Goal: Information Seeking & Learning: Learn about a topic

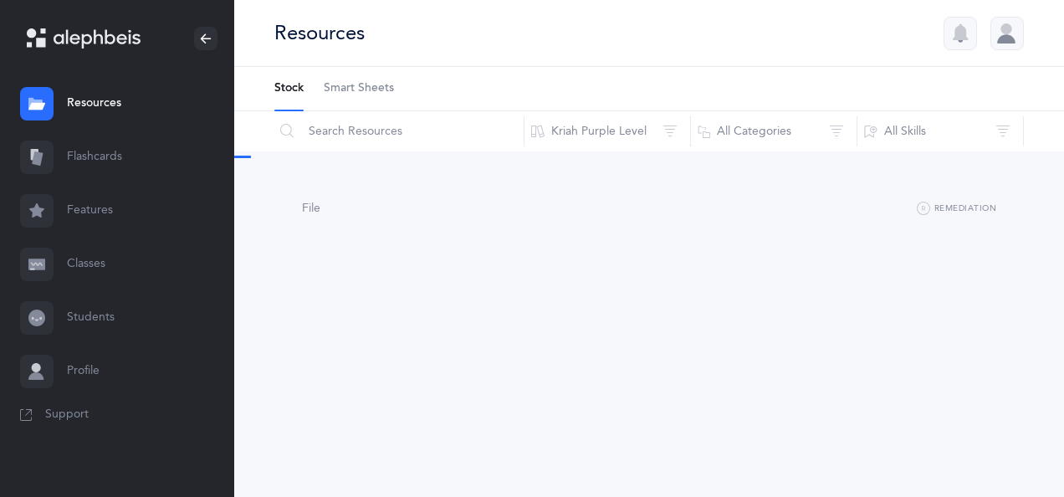
click at [116, 158] on link "Flashcards" at bounding box center [117, 157] width 234 height 54
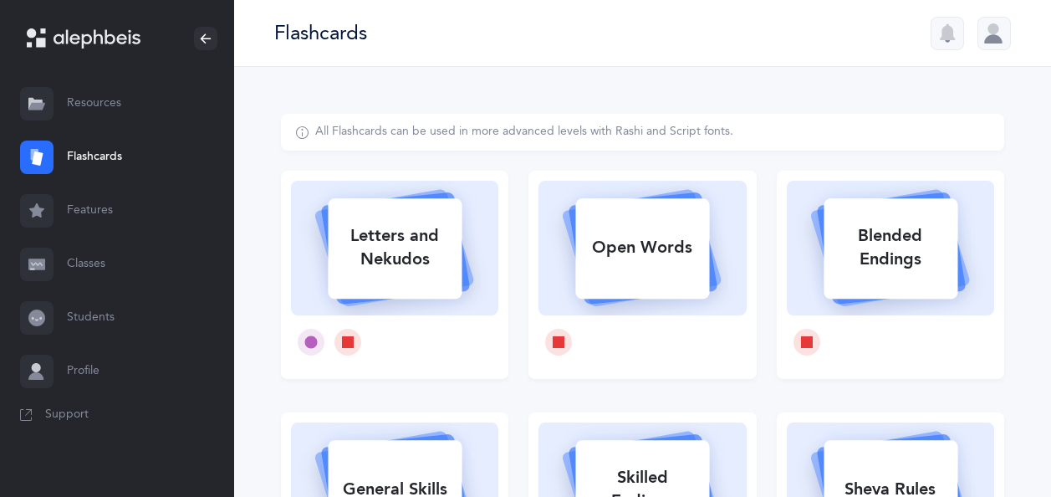
click at [415, 251] on div "Letters and Nekudos" at bounding box center [395, 247] width 134 height 67
select select
select select "single"
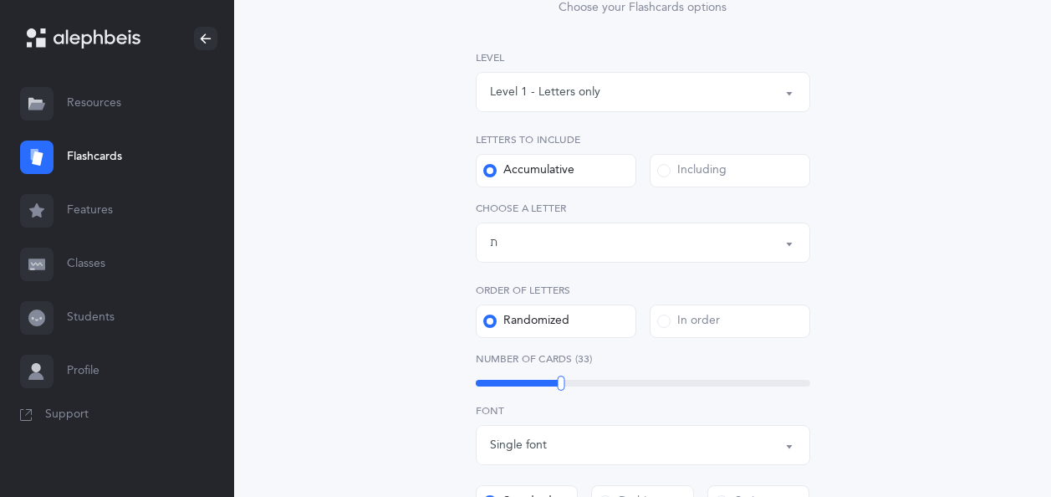
click at [599, 241] on div "Letters up until: ת" at bounding box center [643, 242] width 306 height 28
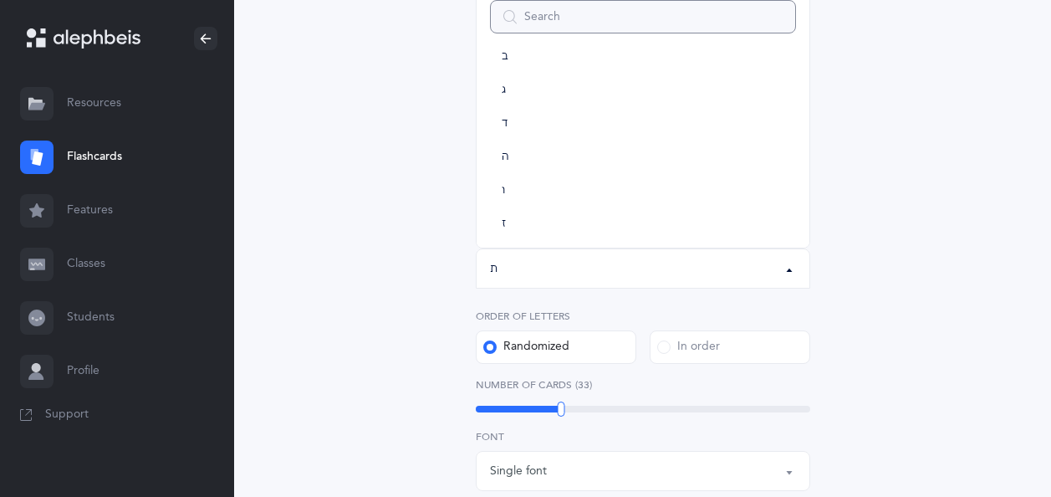
scroll to position [86, 0]
click at [509, 160] on span "ה" at bounding box center [506, 158] width 8 height 15
select select "5"
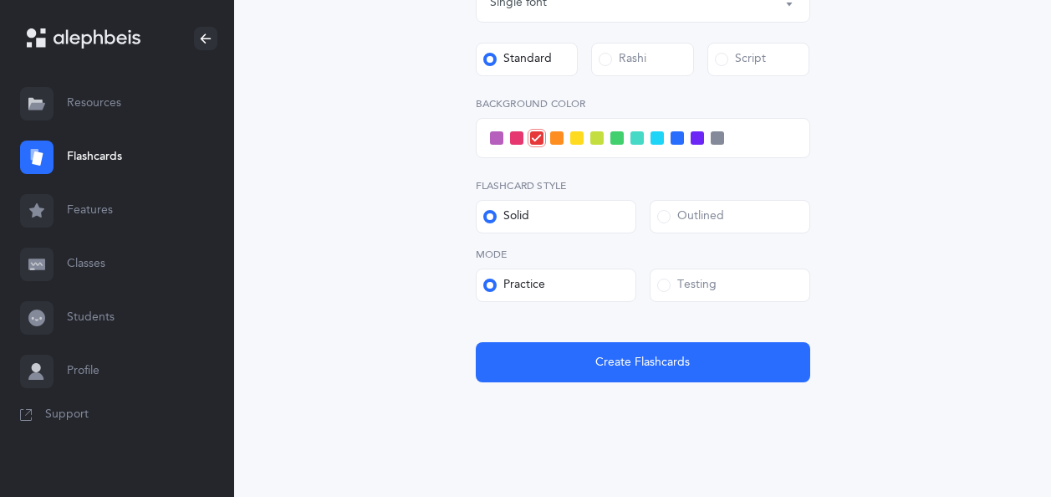
scroll to position [663, 0]
click at [681, 284] on div "Testing" at bounding box center [686, 284] width 59 height 17
click at [0, 0] on input "Testing" at bounding box center [0, 0] width 0 height 0
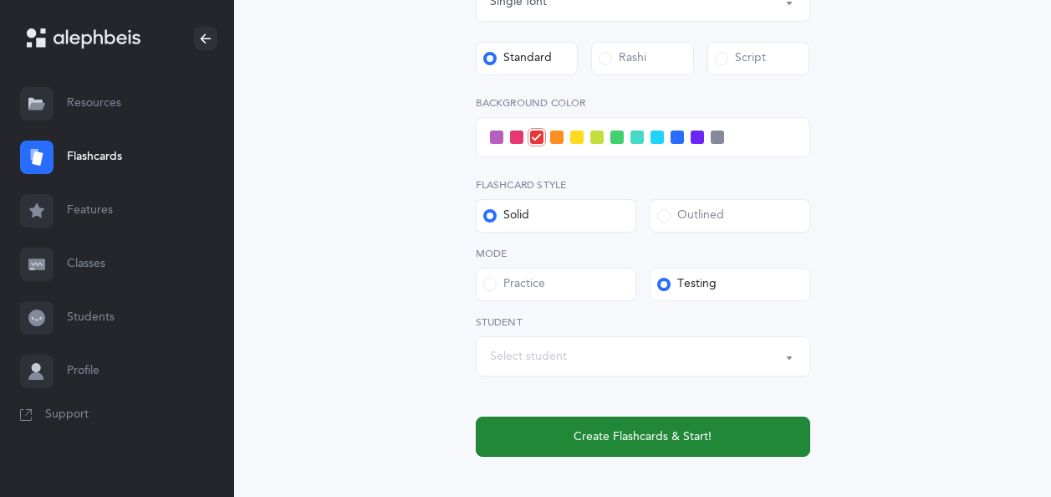
click at [625, 429] on span "Create Flashcards & Start!" at bounding box center [643, 437] width 138 height 18
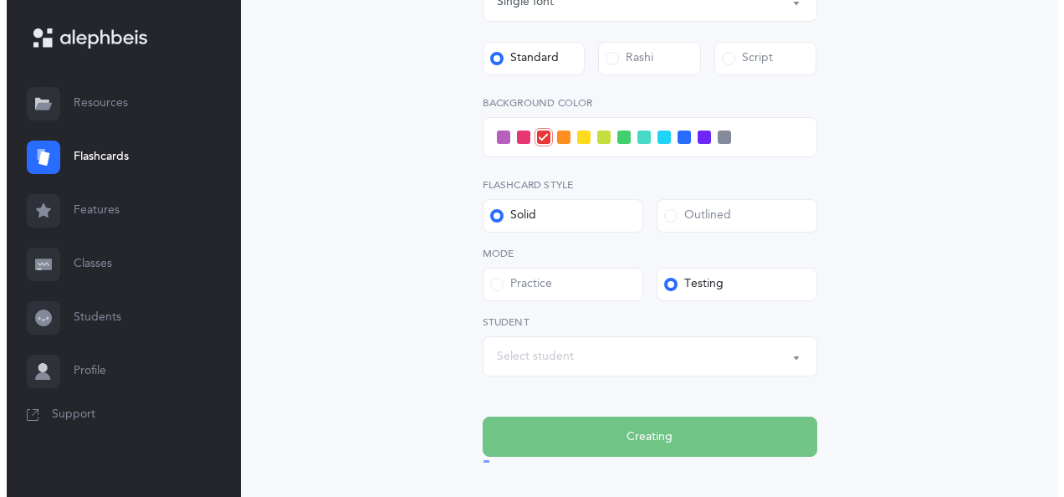
scroll to position [0, 0]
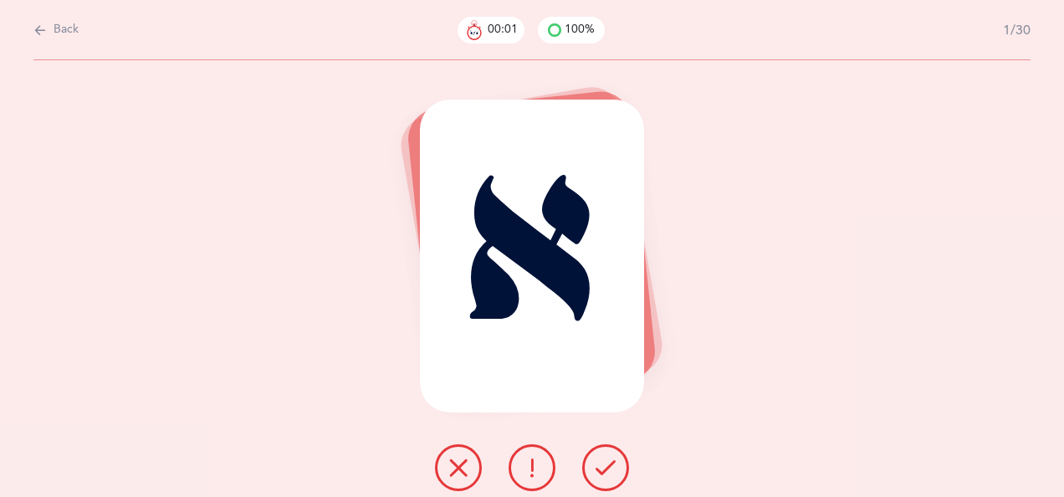
click at [607, 459] on icon at bounding box center [605, 467] width 20 height 20
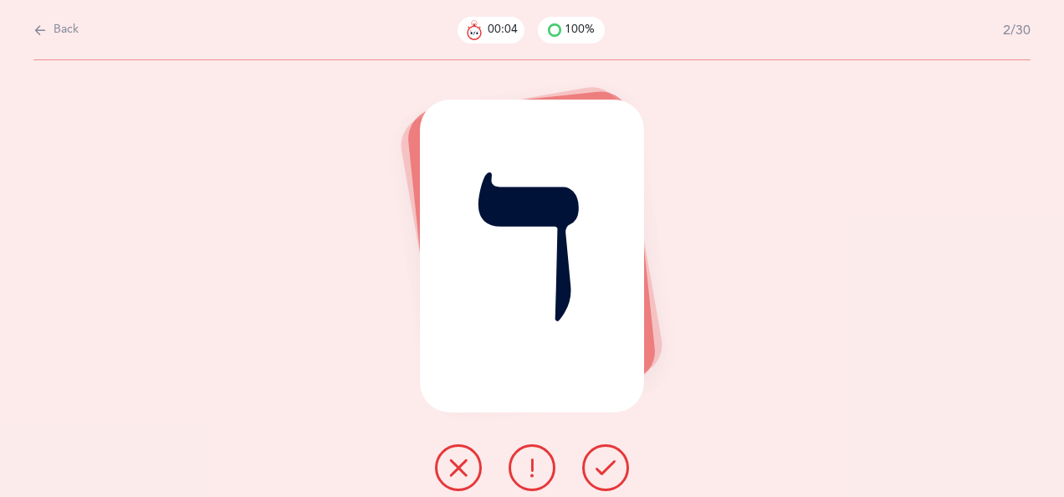
click at [609, 448] on button at bounding box center [605, 467] width 47 height 47
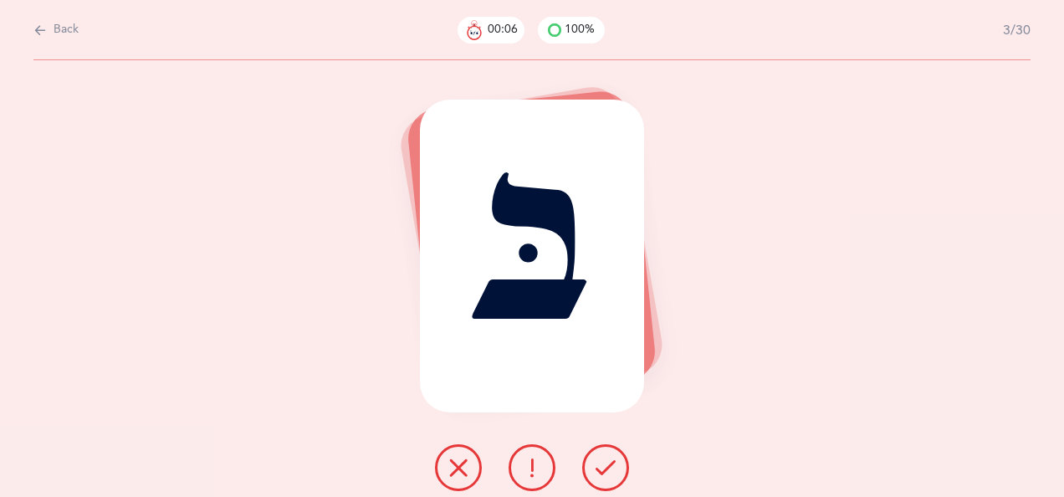
click at [607, 463] on icon at bounding box center [605, 467] width 20 height 20
click at [612, 463] on icon at bounding box center [605, 467] width 20 height 20
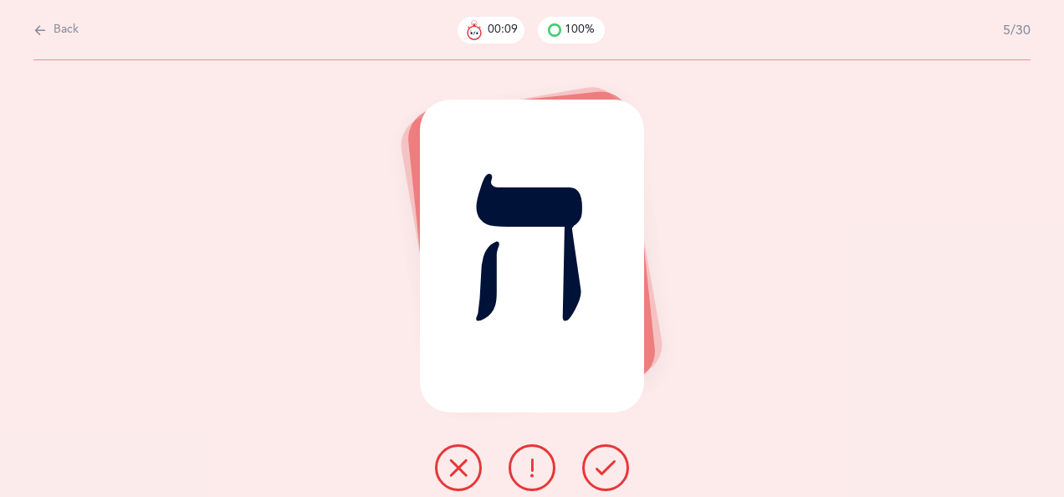
click at [611, 466] on icon at bounding box center [605, 467] width 20 height 20
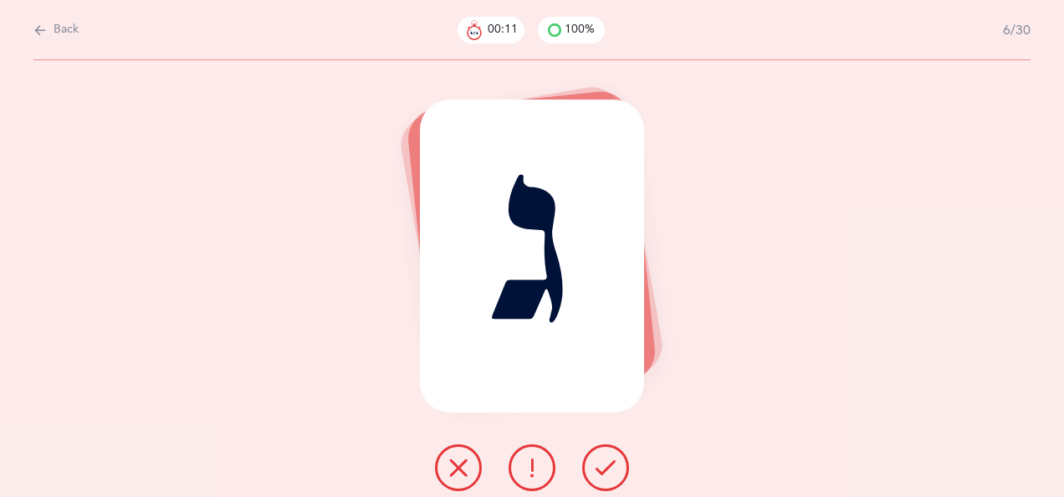
click at [612, 462] on icon at bounding box center [605, 467] width 20 height 20
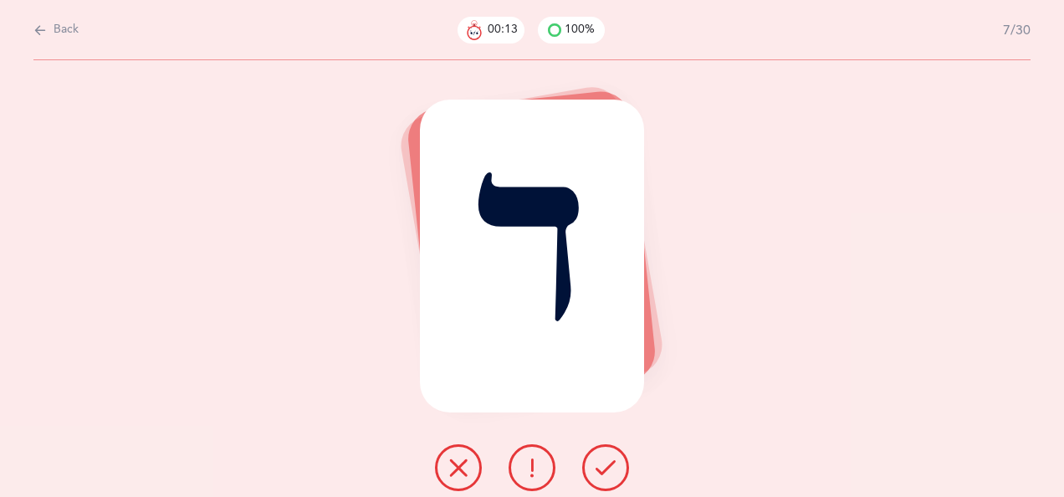
click at [611, 460] on icon at bounding box center [605, 467] width 20 height 20
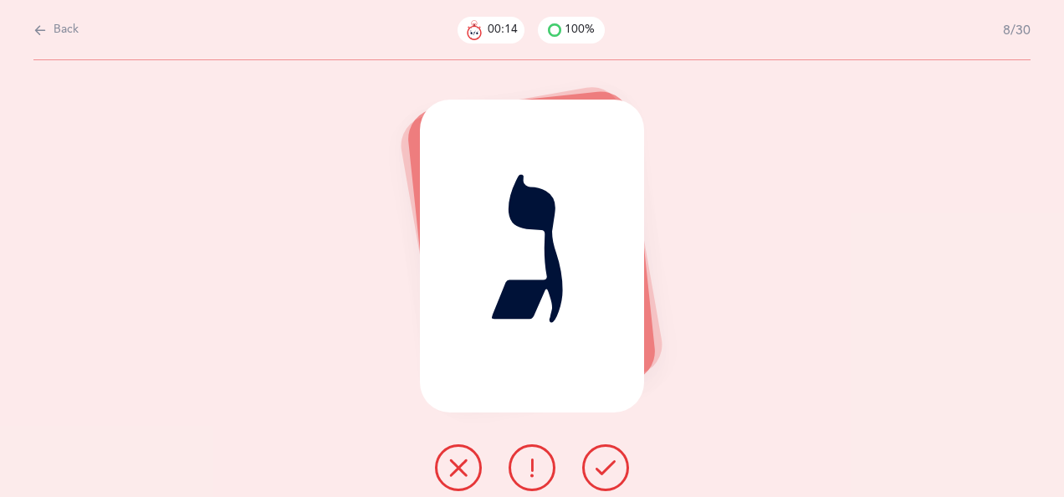
click at [611, 462] on icon at bounding box center [605, 467] width 20 height 20
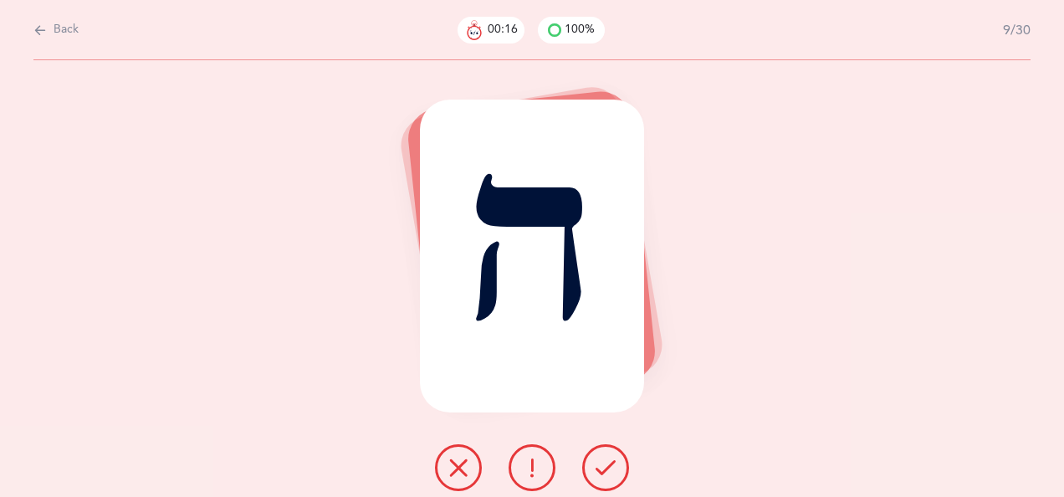
click at [611, 458] on icon at bounding box center [605, 467] width 20 height 20
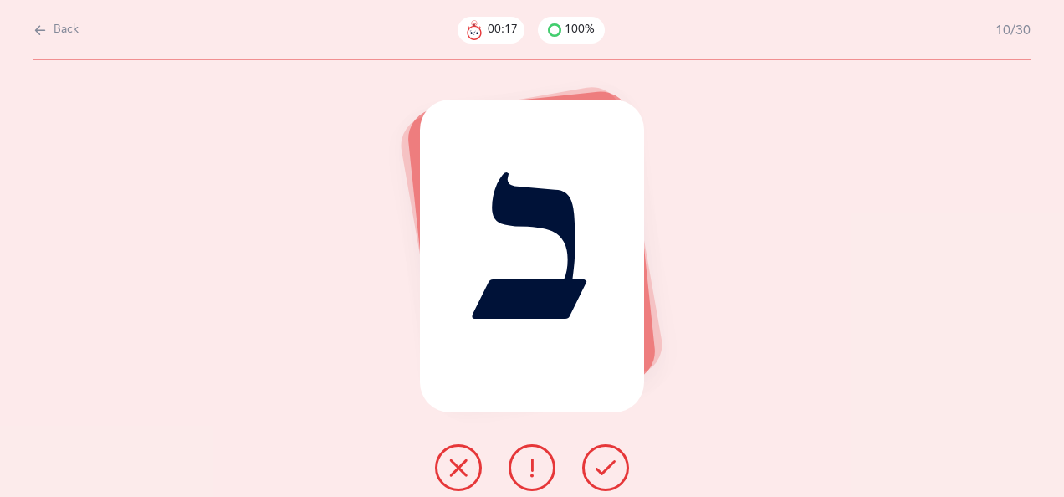
click at [606, 463] on icon at bounding box center [605, 467] width 20 height 20
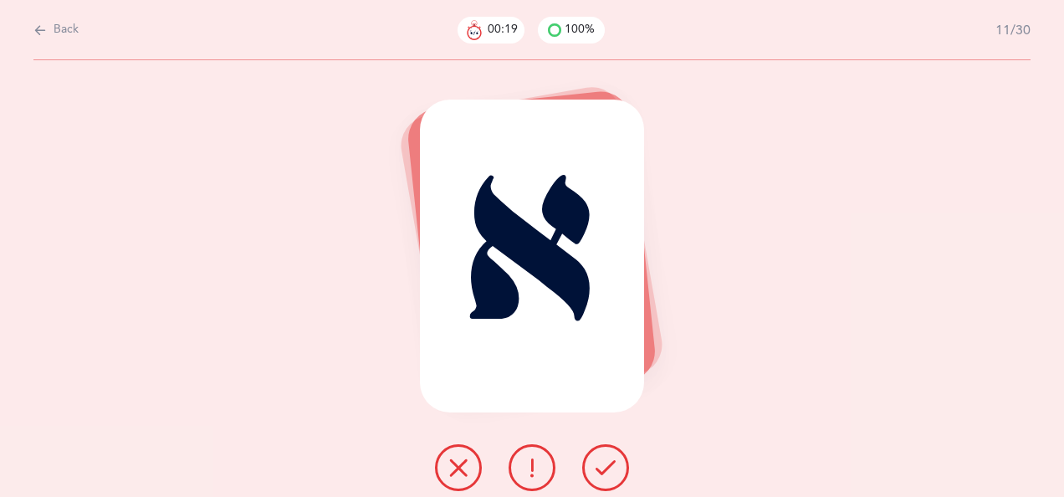
click at [606, 460] on icon at bounding box center [605, 467] width 20 height 20
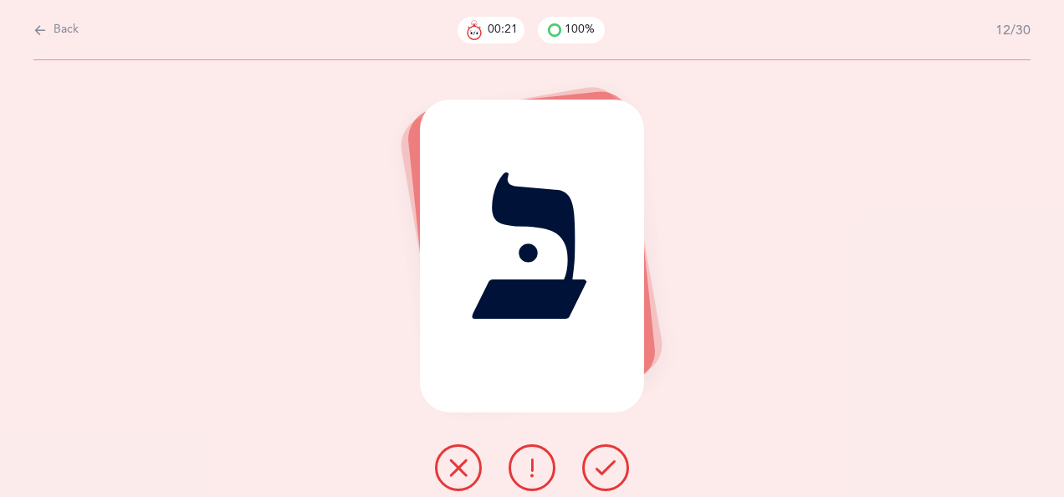
click at [610, 460] on icon at bounding box center [605, 467] width 20 height 20
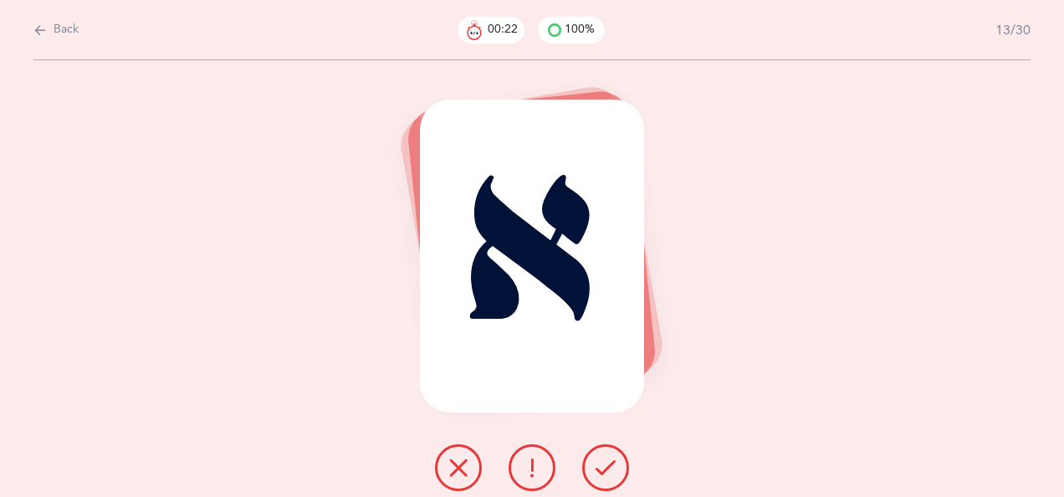
click at [608, 463] on icon at bounding box center [605, 467] width 20 height 20
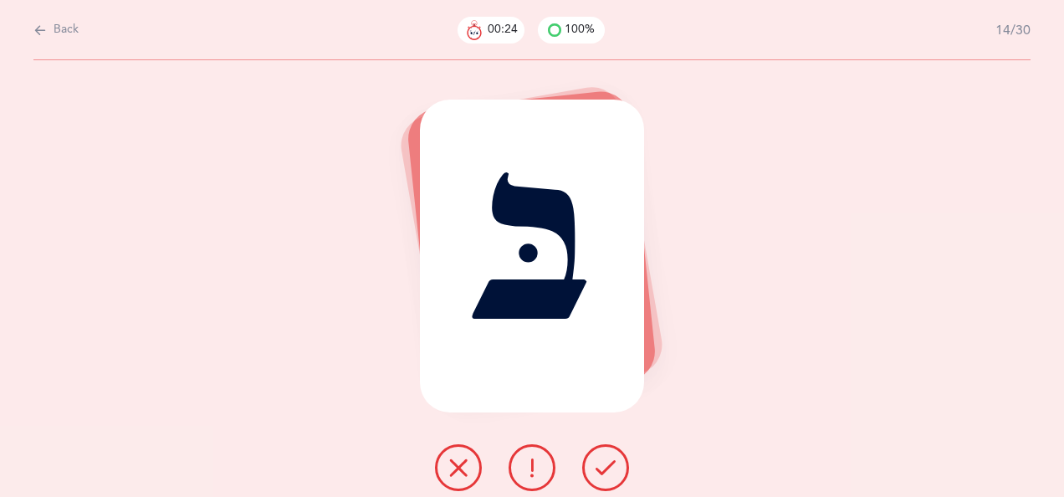
click at [607, 462] on icon at bounding box center [605, 467] width 20 height 20
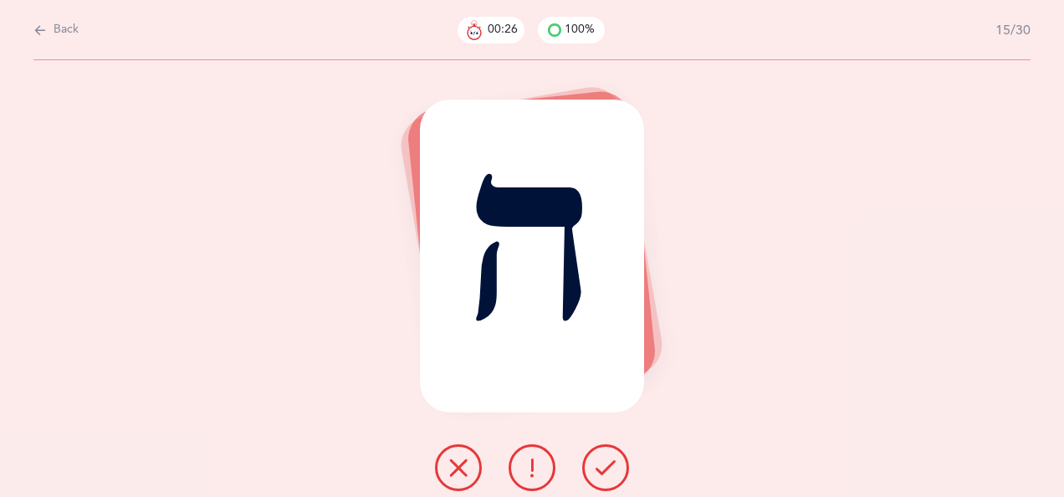
click at [607, 461] on icon at bounding box center [605, 467] width 20 height 20
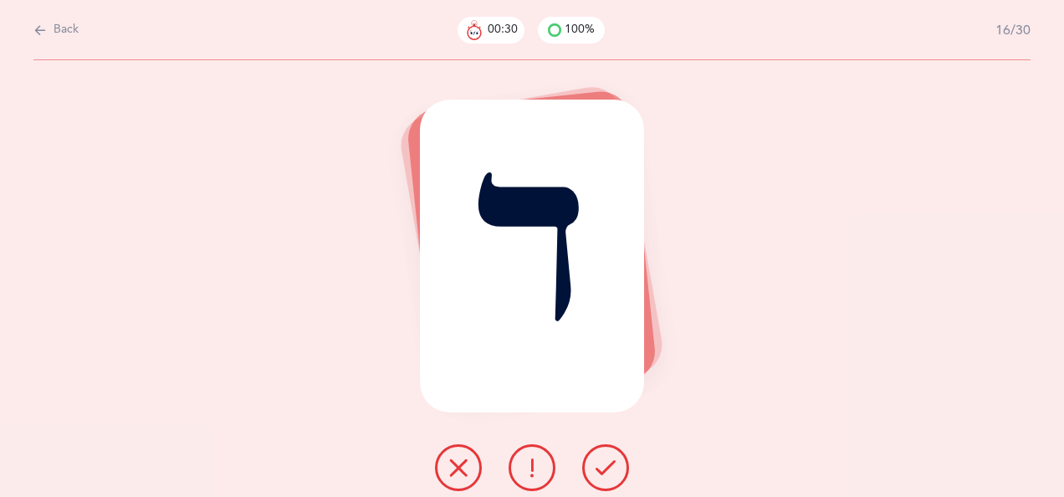
click at [608, 463] on icon at bounding box center [605, 467] width 20 height 20
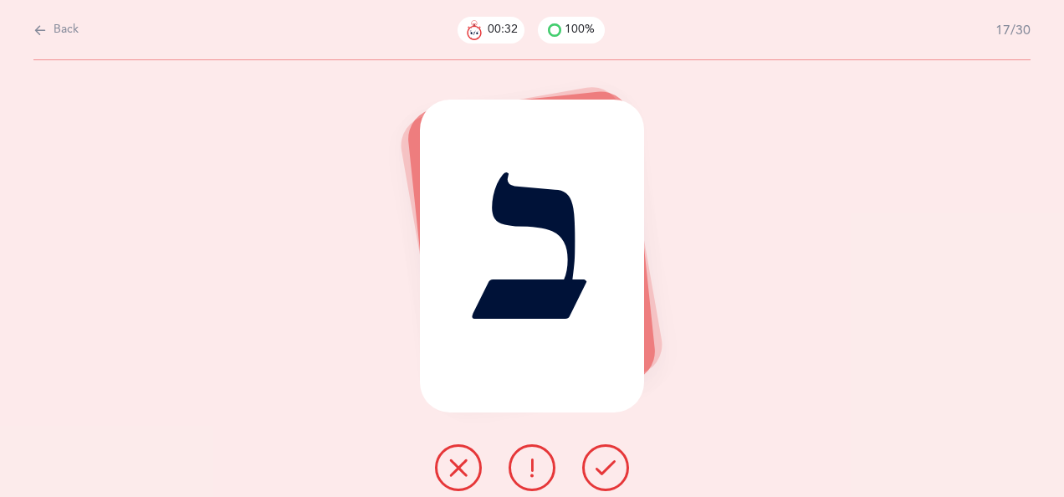
click at [609, 461] on icon at bounding box center [605, 467] width 20 height 20
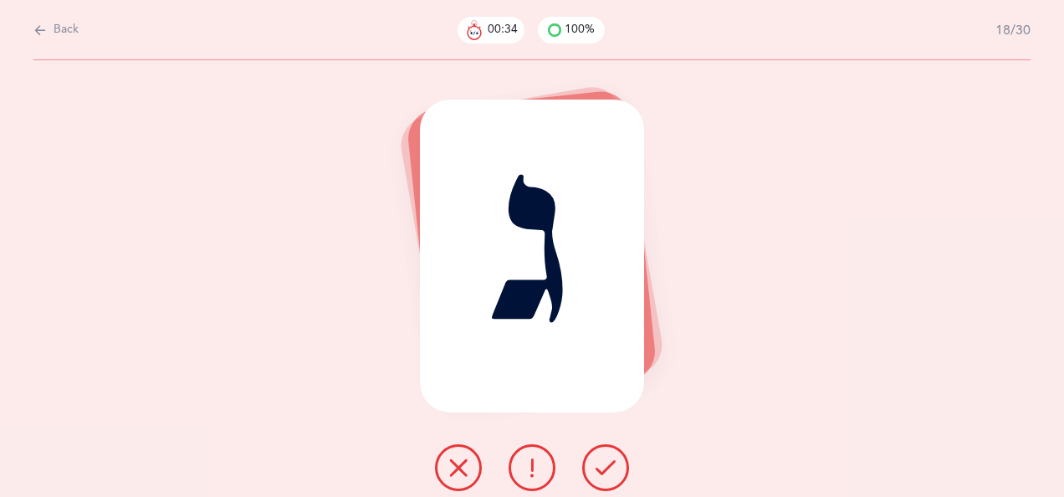
click at [606, 463] on icon at bounding box center [605, 467] width 20 height 20
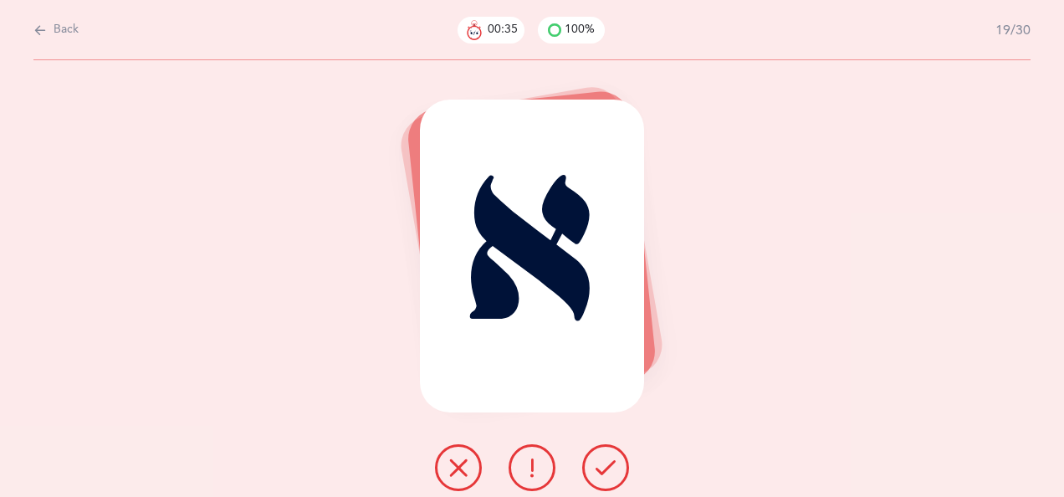
click at [605, 466] on icon at bounding box center [605, 467] width 20 height 20
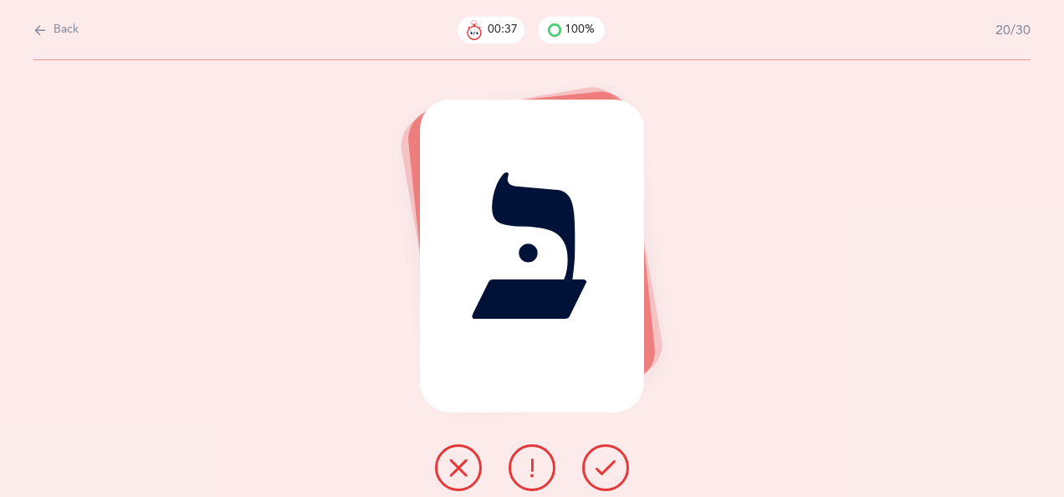
click at [606, 464] on icon at bounding box center [605, 467] width 20 height 20
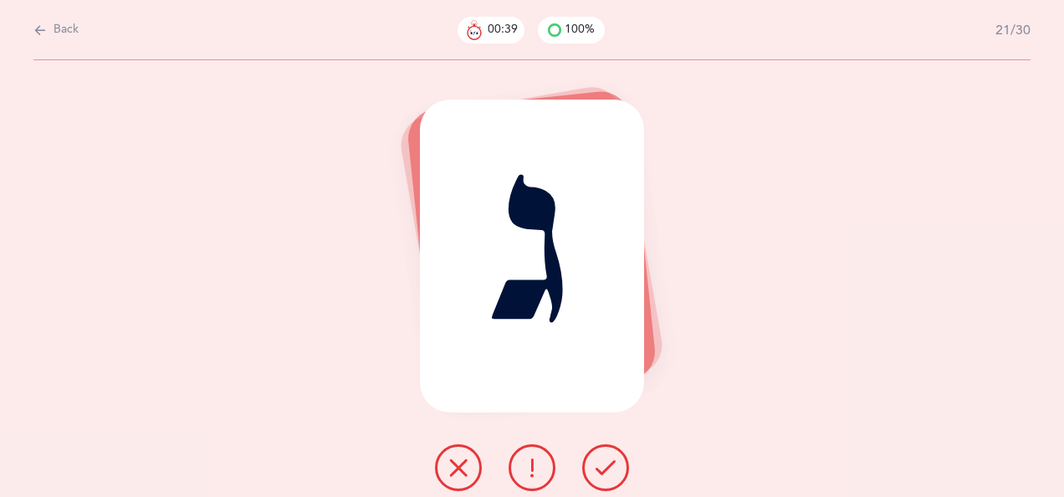
click at [604, 462] on icon at bounding box center [605, 467] width 20 height 20
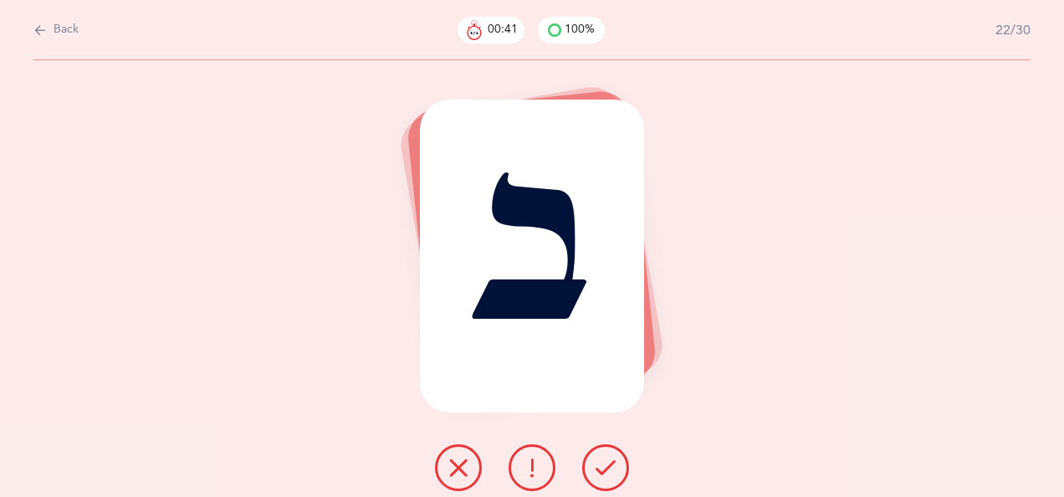
click at [603, 463] on icon at bounding box center [605, 467] width 20 height 20
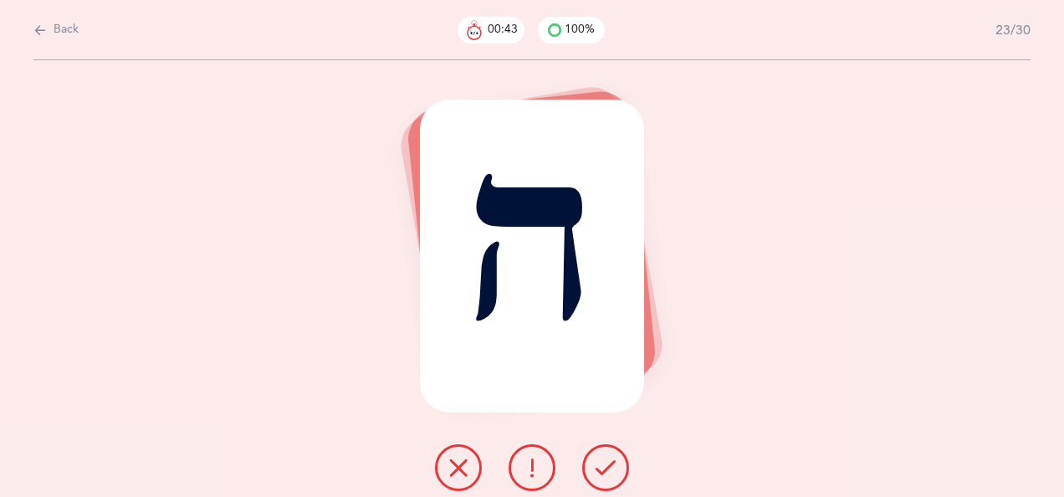
click at [609, 457] on icon at bounding box center [605, 467] width 20 height 20
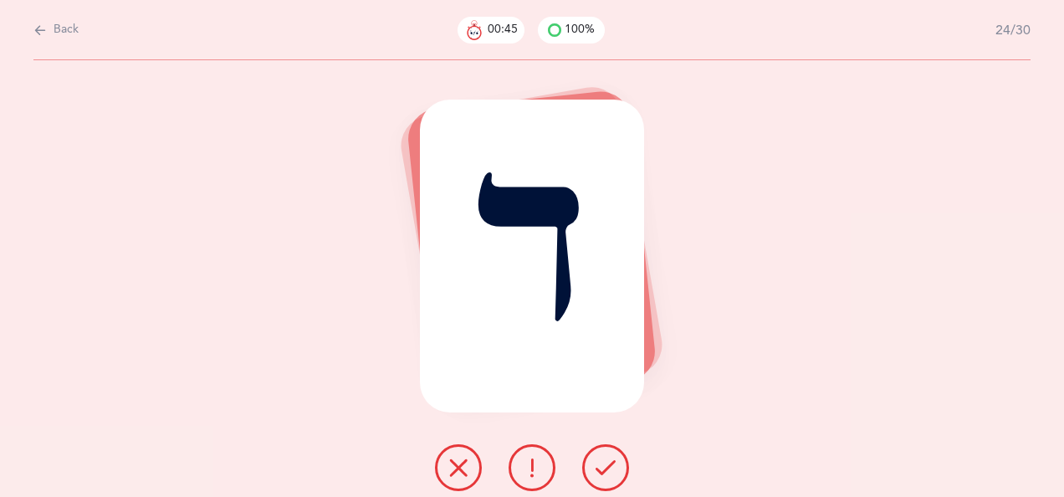
click at [604, 460] on icon at bounding box center [605, 467] width 20 height 20
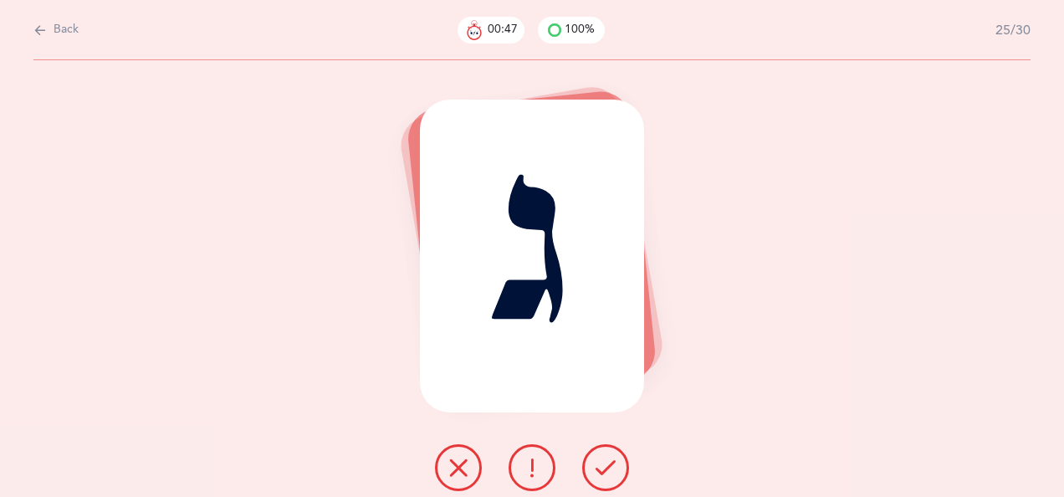
click at [606, 458] on icon at bounding box center [605, 467] width 20 height 20
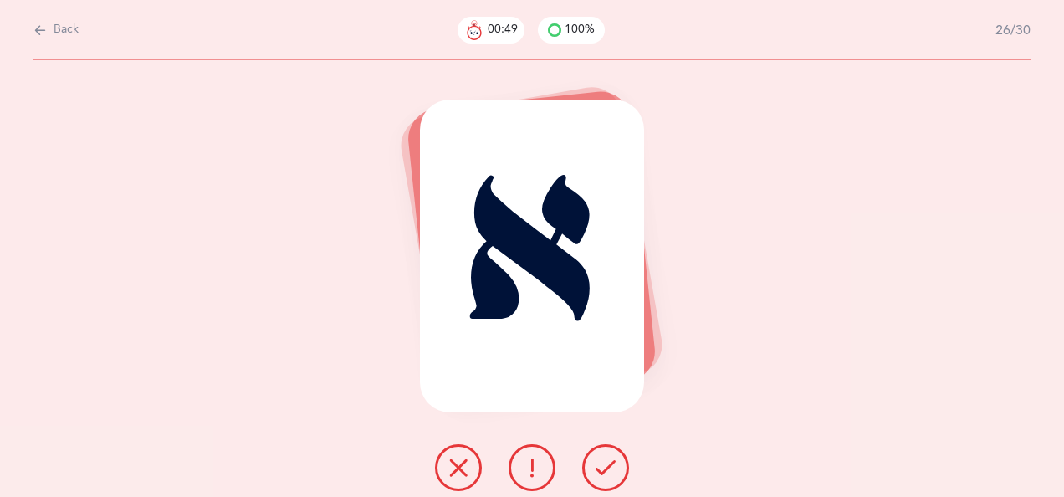
click at [608, 462] on icon at bounding box center [605, 467] width 20 height 20
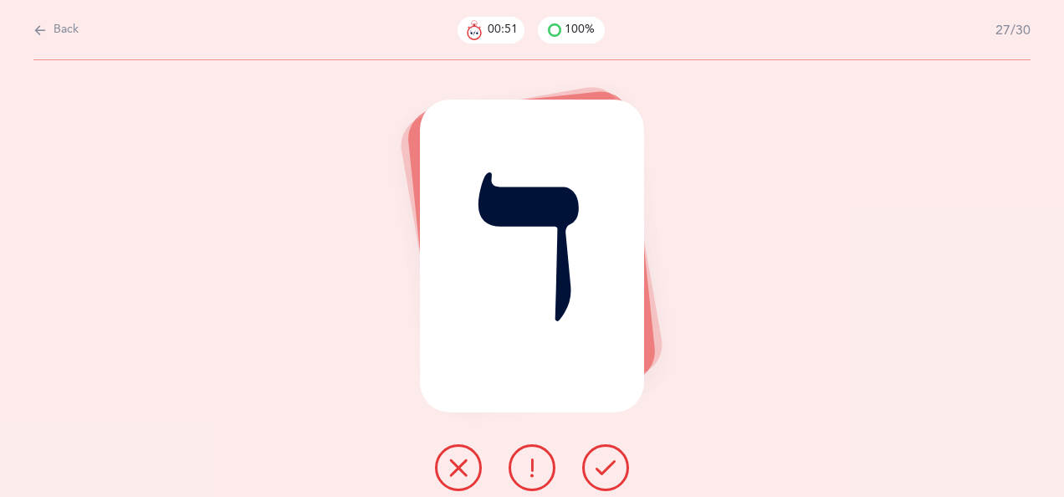
click at [603, 457] on icon at bounding box center [605, 467] width 20 height 20
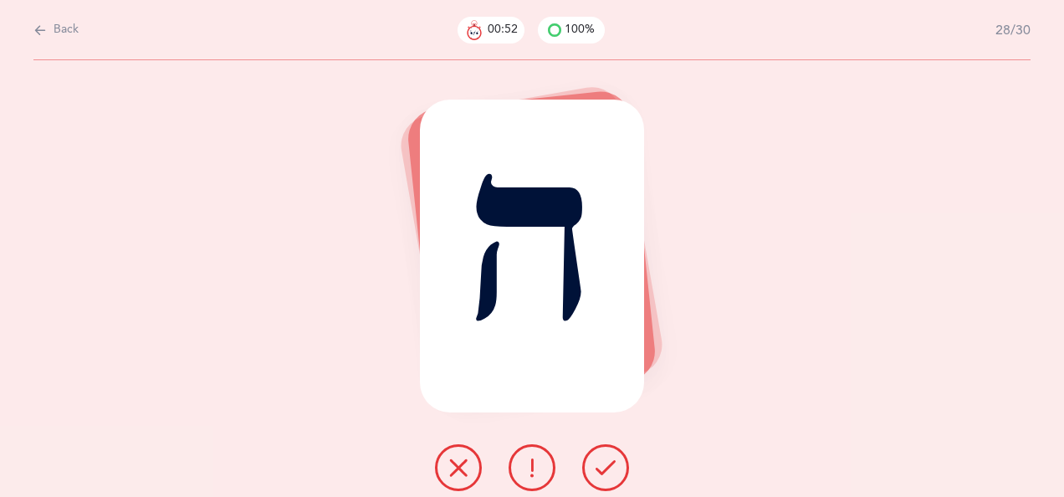
click at [606, 463] on icon at bounding box center [605, 467] width 20 height 20
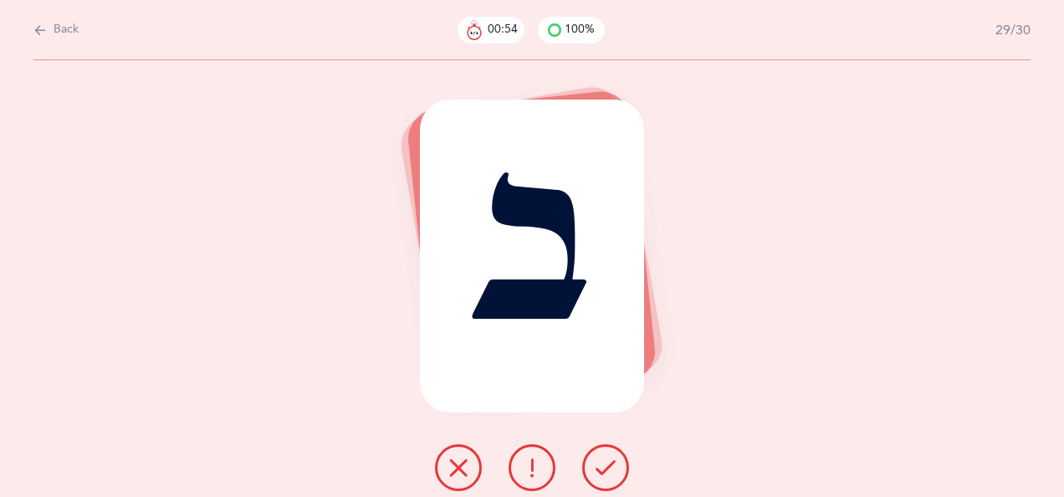
click at [608, 464] on icon at bounding box center [605, 467] width 20 height 20
click at [610, 460] on icon at bounding box center [605, 467] width 20 height 20
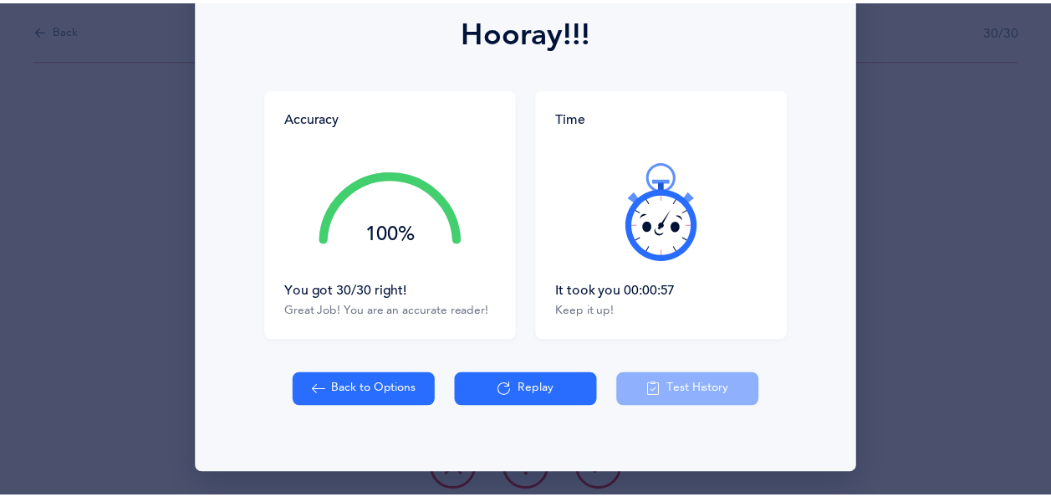
scroll to position [238, 0]
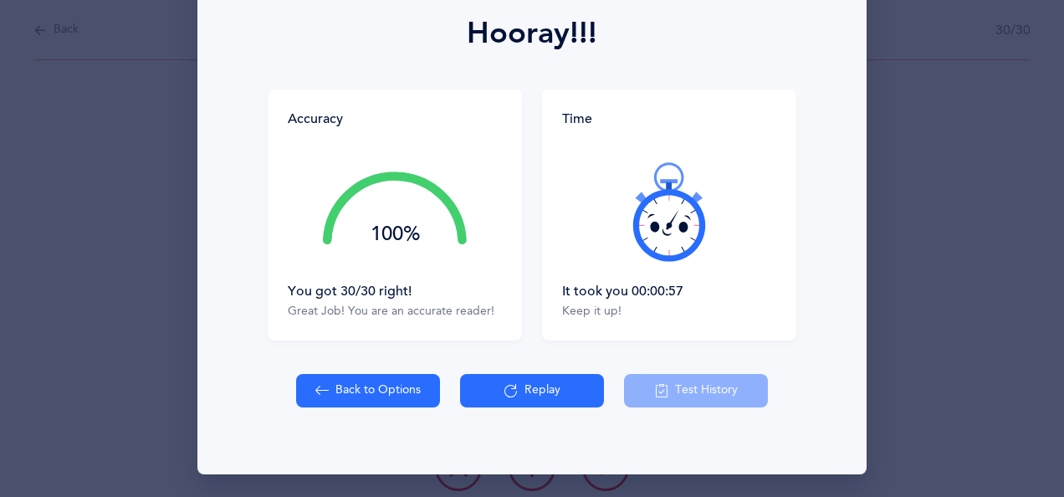
click at [421, 374] on button "Back to Options" at bounding box center [368, 390] width 144 height 33
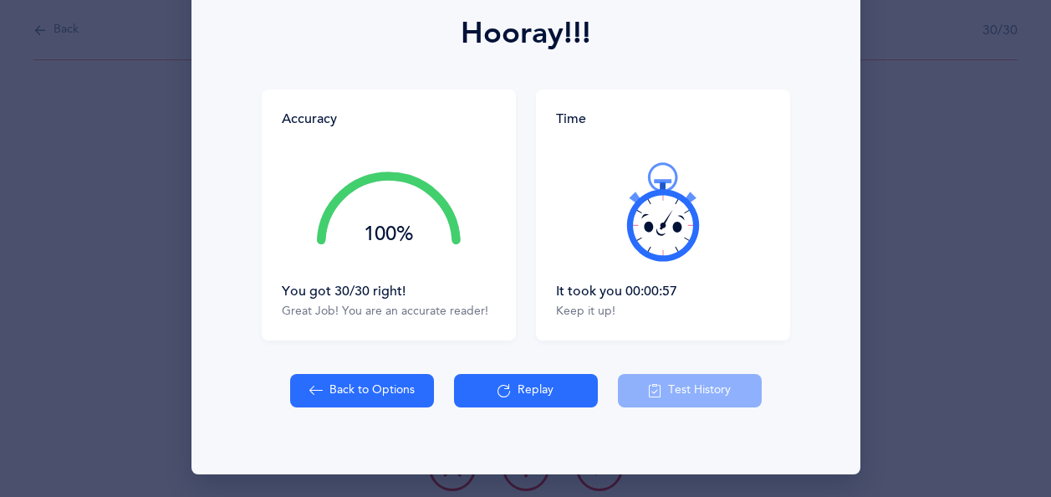
select select "5"
select select "single"
